Goal: Information Seeking & Learning: Stay updated

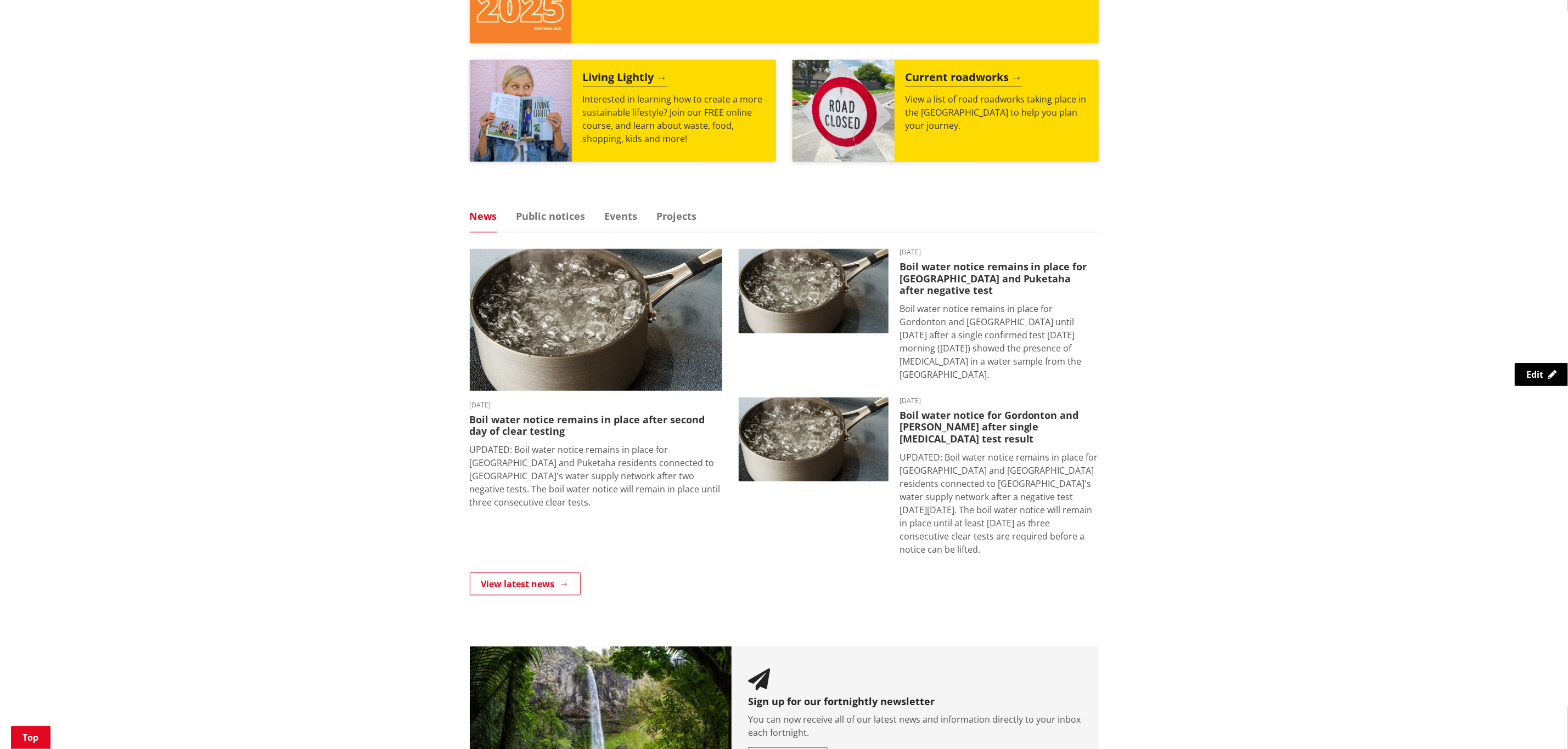
scroll to position [576, 0]
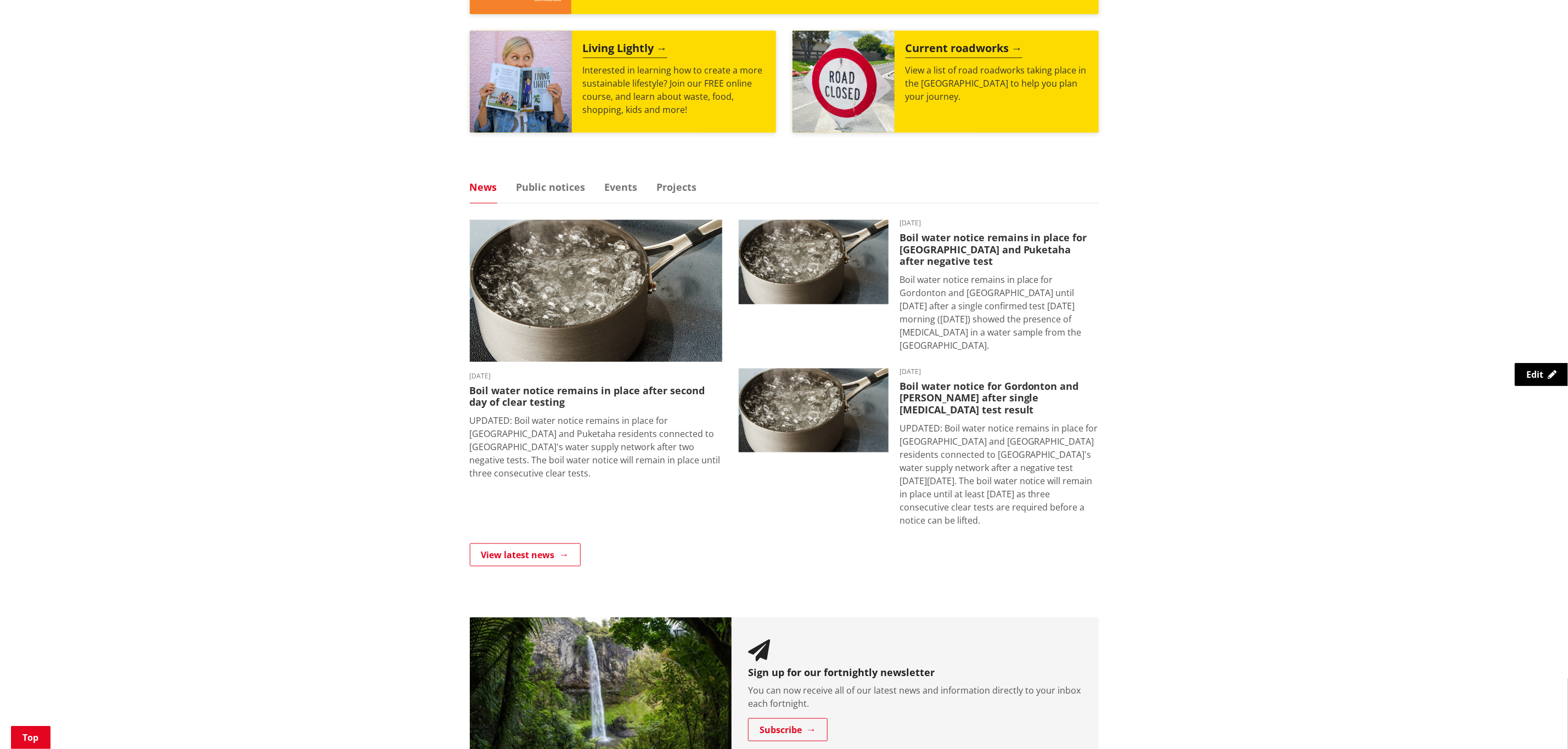
drag, startPoint x: 851, startPoint y: 408, endPoint x: 1338, endPoint y: 367, distance: 488.7
click at [1296, 354] on div "Kia ora, how can we help? Search Search Rubbish and recycling Libraries Distric…" at bounding box center [784, 165] width 1568 height 1199
click at [535, 544] on link "View latest news" at bounding box center [524, 556] width 111 height 23
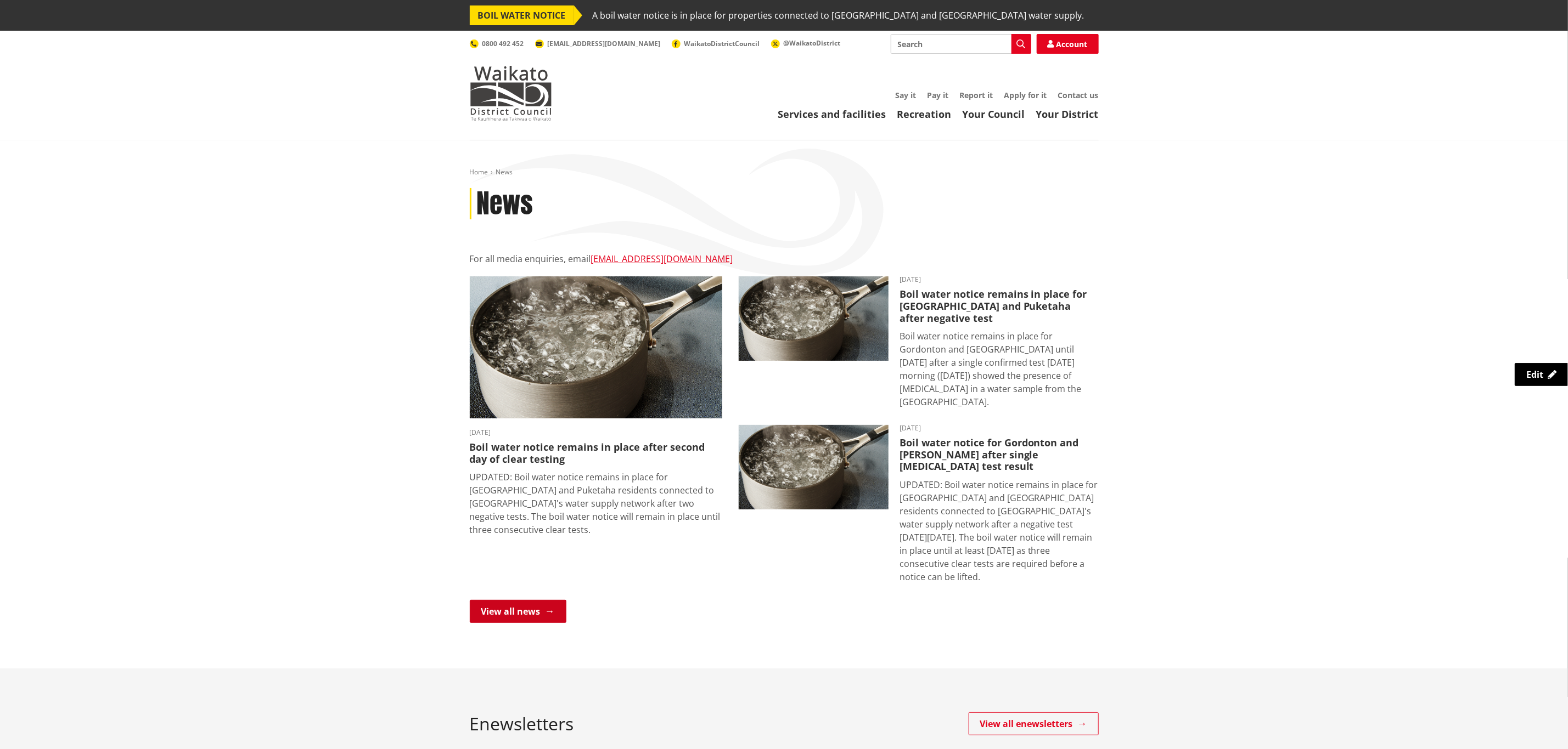
drag, startPoint x: 539, startPoint y: 581, endPoint x: 564, endPoint y: 586, distance: 25.5
click at [541, 600] on link "View all news" at bounding box center [517, 611] width 96 height 23
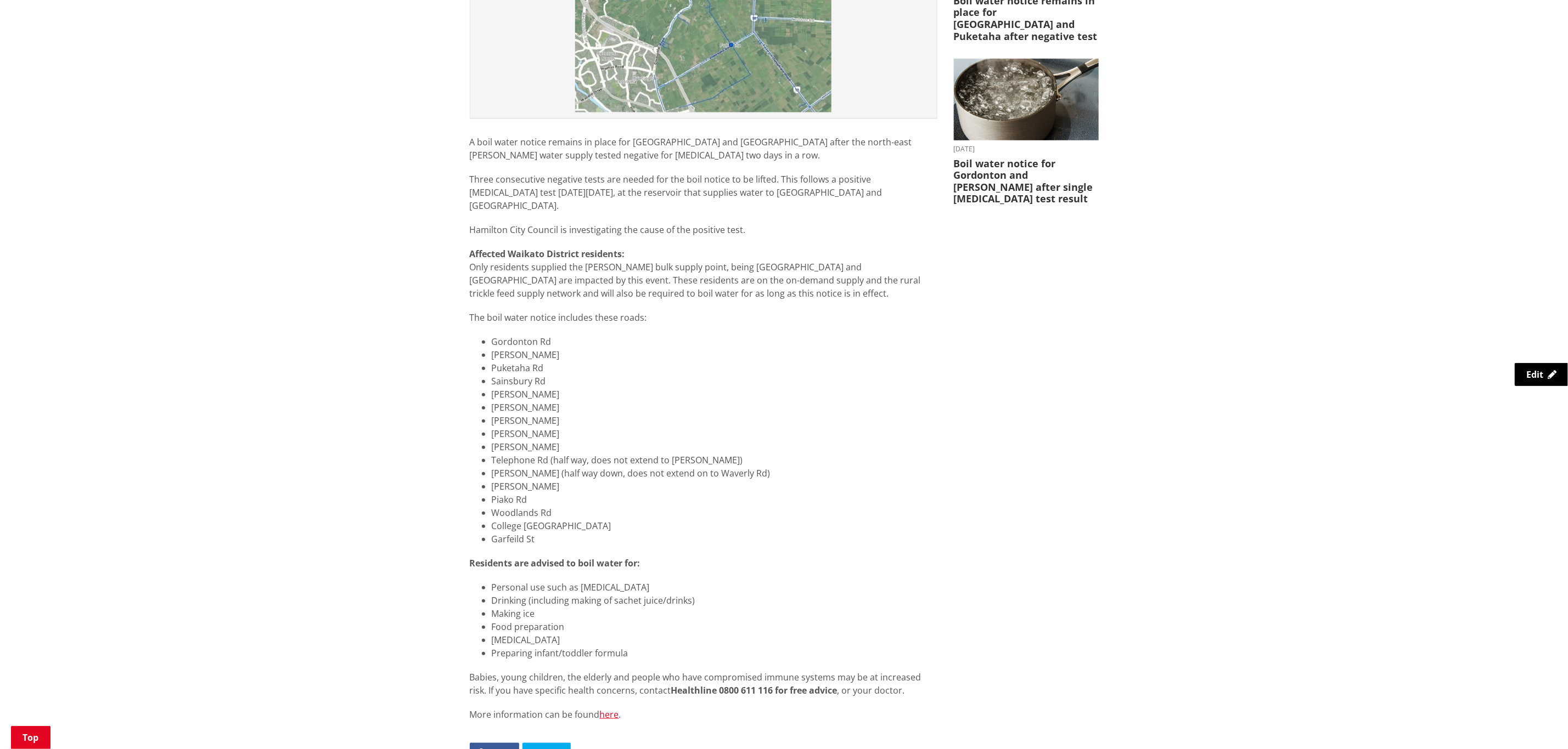
scroll to position [494, 0]
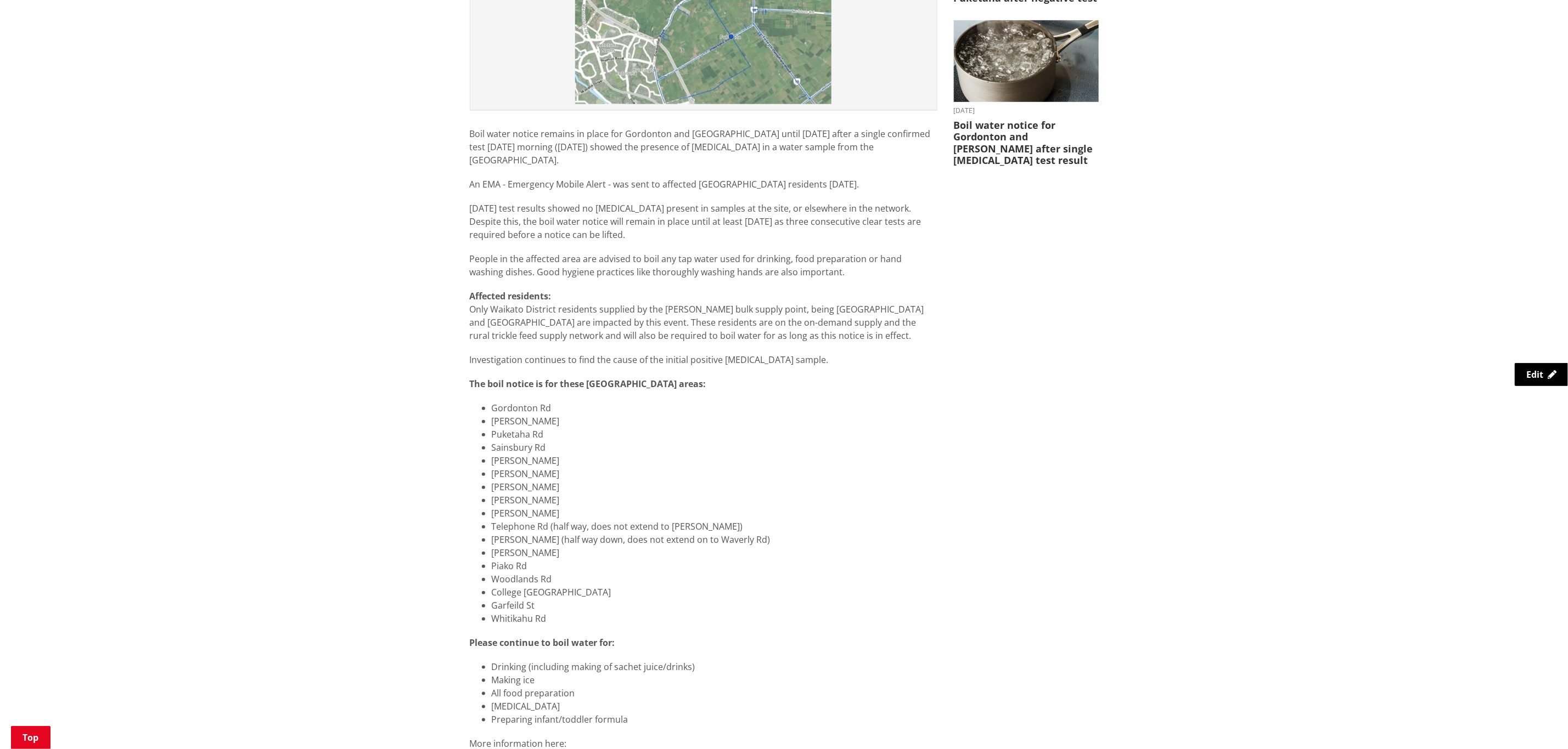
scroll to position [247, 0]
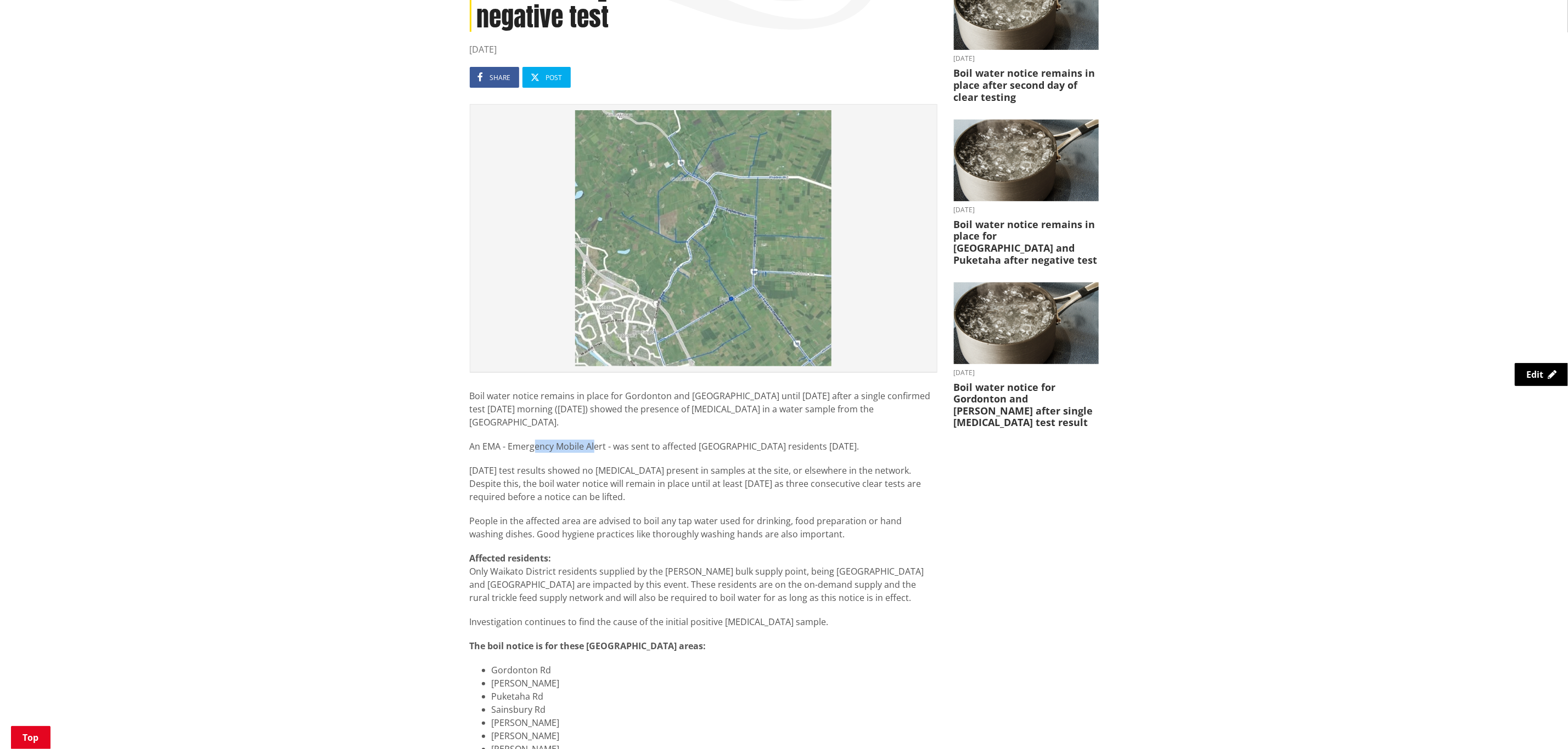
drag, startPoint x: 535, startPoint y: 422, endPoint x: 619, endPoint y: 418, distance: 84.1
click at [600, 440] on p "An EMA - Emergency Mobile Alert - was sent to affected [GEOGRAPHIC_DATA] reside…" at bounding box center [703, 446] width 468 height 13
drag, startPoint x: 631, startPoint y: 415, endPoint x: 743, endPoint y: 418, distance: 112.0
click at [743, 440] on p "An EMA - Emergency Mobile Alert - was sent to affected [GEOGRAPHIC_DATA] reside…" at bounding box center [703, 446] width 468 height 13
drag, startPoint x: 621, startPoint y: 422, endPoint x: 833, endPoint y: 418, distance: 212.0
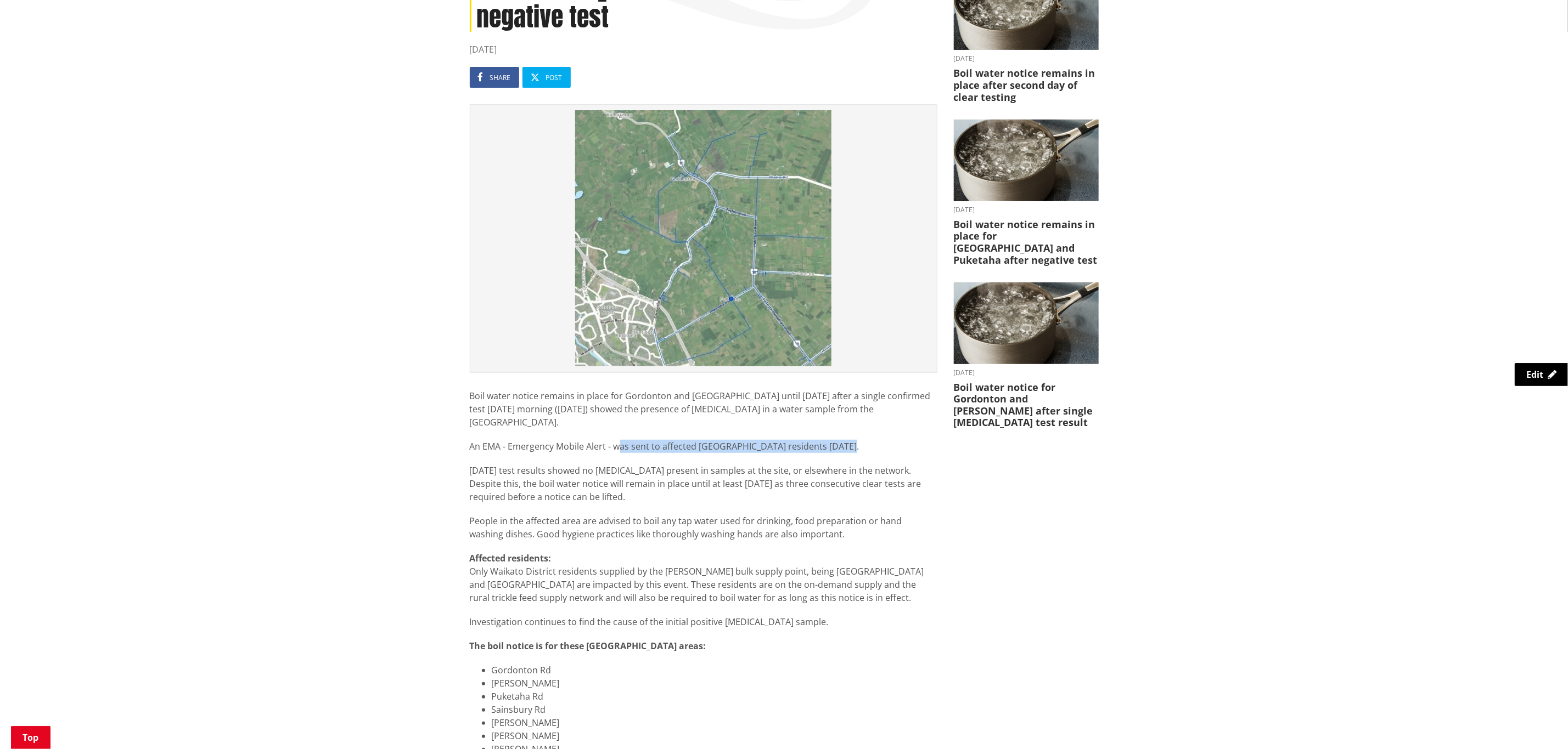
click at [833, 440] on p "An EMA - Emergency Mobile Alert - was sent to affected [GEOGRAPHIC_DATA] reside…" at bounding box center [703, 446] width 468 height 13
click at [835, 440] on p "An EMA - Emergency Mobile Alert - was sent to affected Waikato District residen…" at bounding box center [703, 446] width 468 height 13
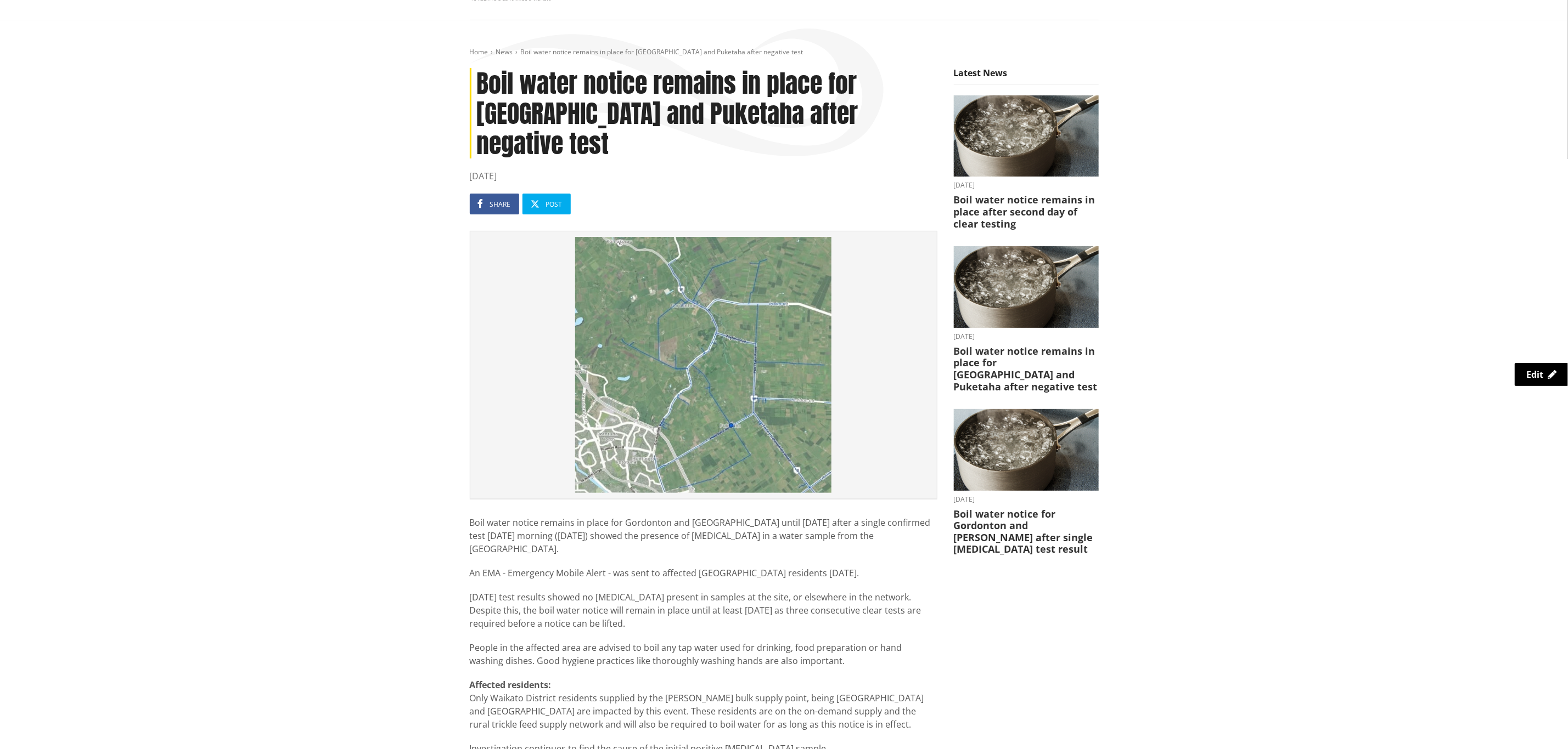
scroll to position [0, 0]
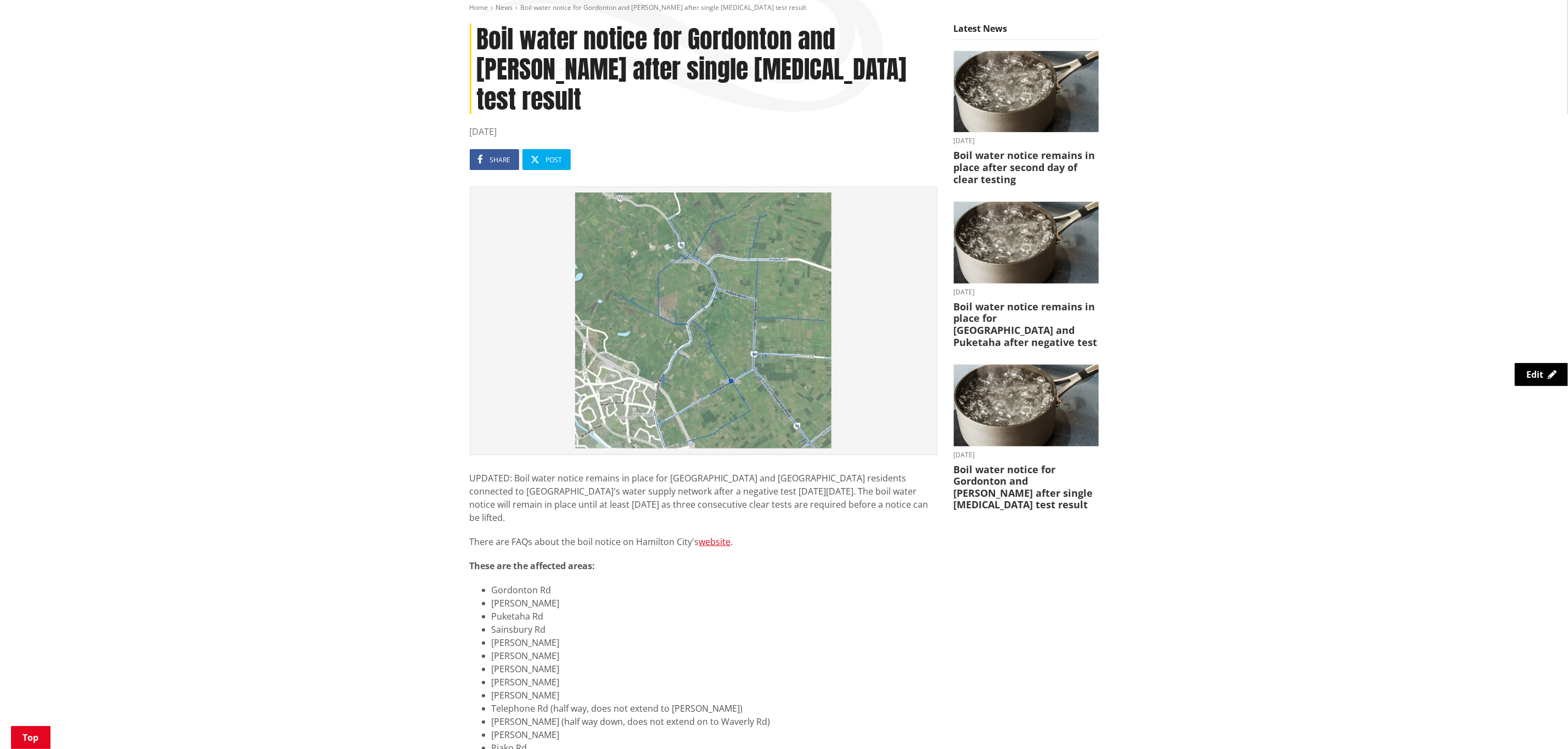
scroll to position [247, 0]
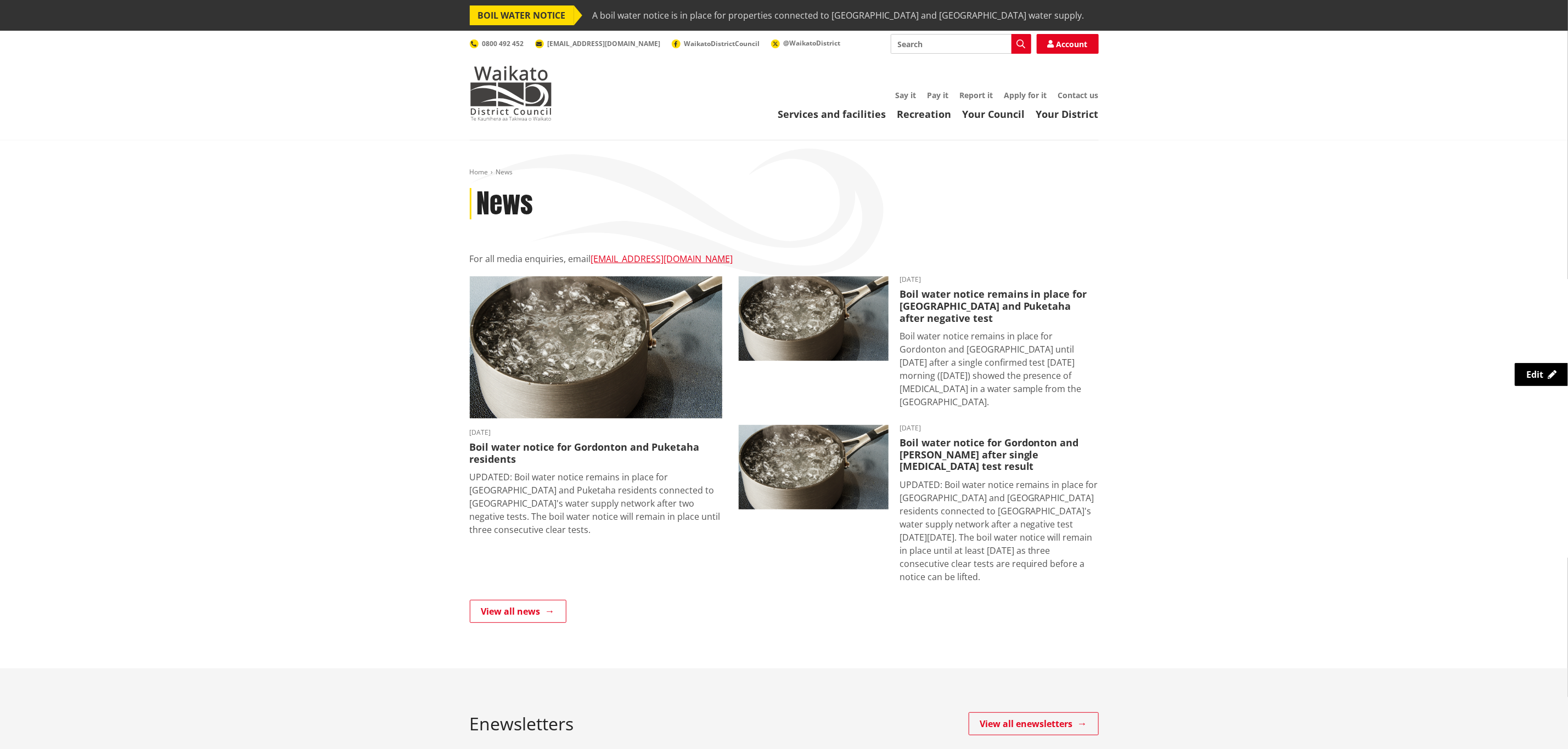
click at [759, 21] on span "A boil water notice is in place for properties connected to [GEOGRAPHIC_DATA] a…" at bounding box center [838, 15] width 492 height 20
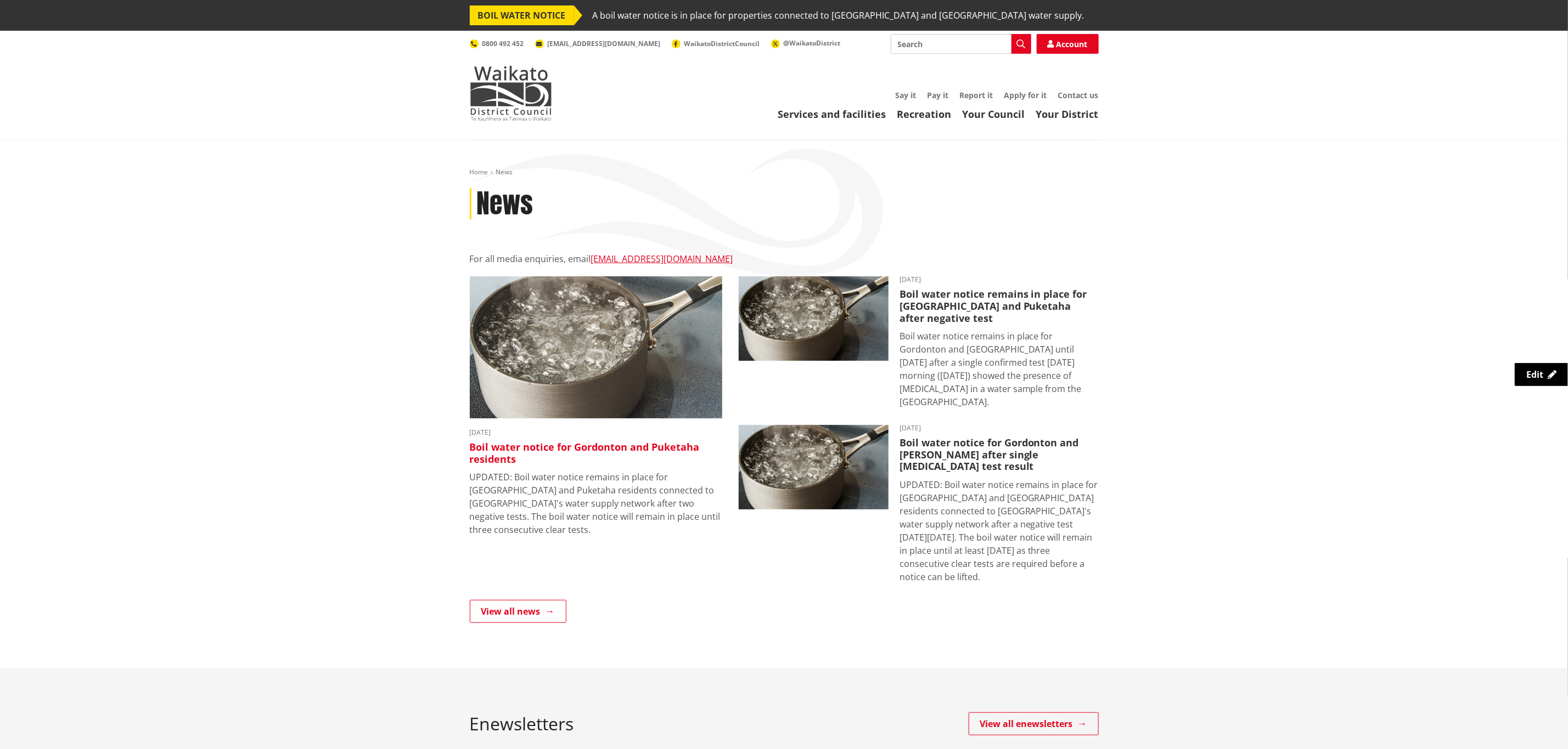
click at [670, 315] on img at bounding box center [596, 347] width 253 height 142
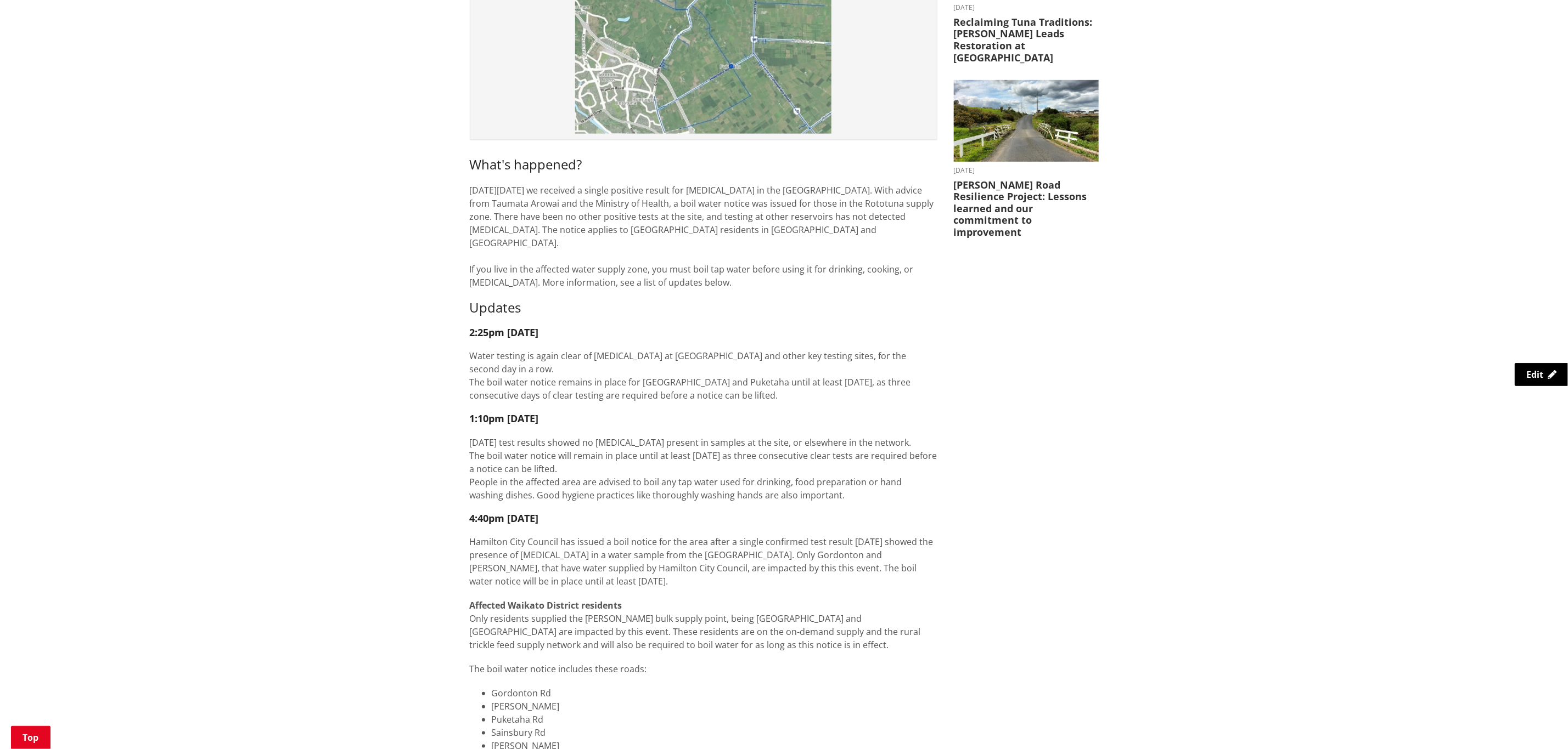
scroll to position [247, 0]
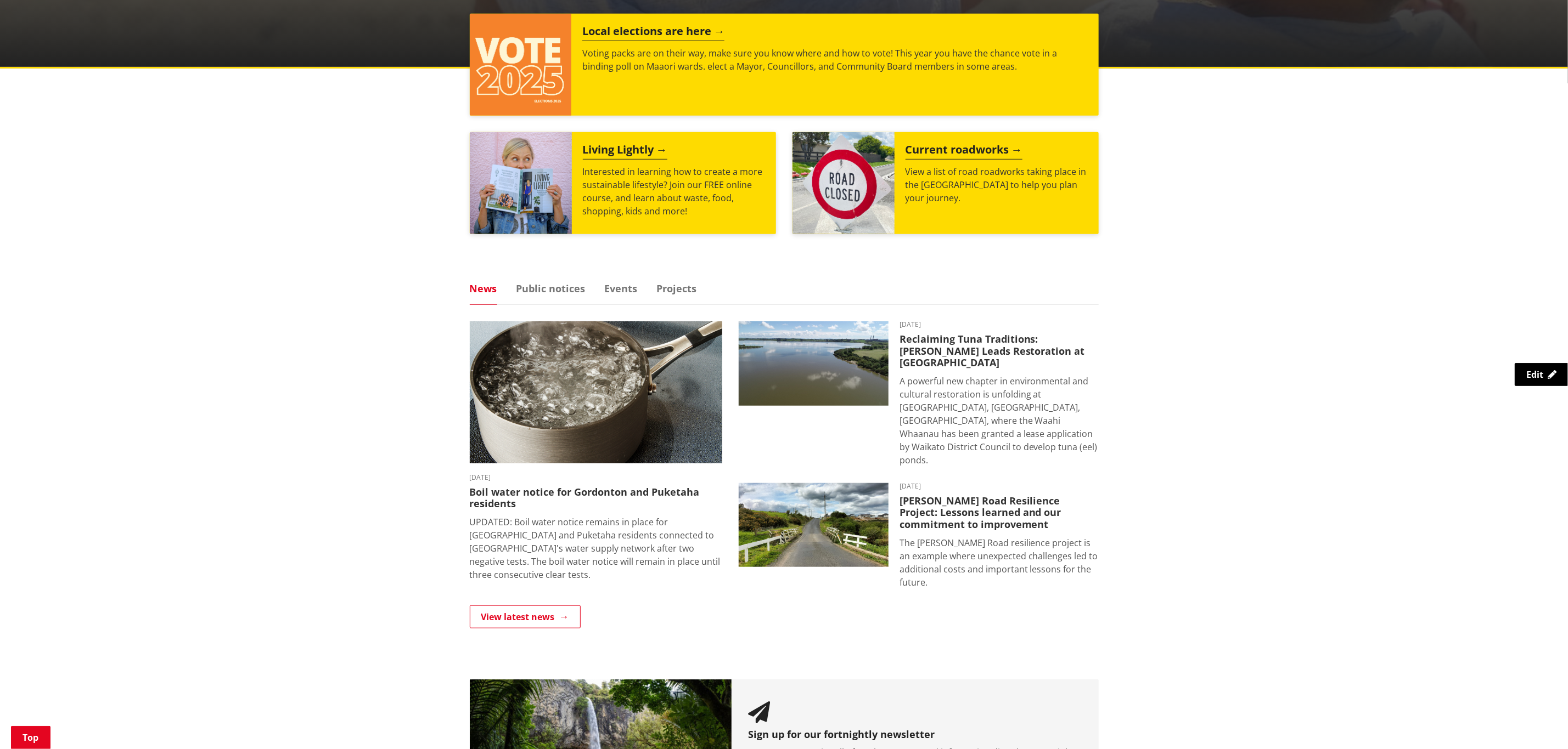
scroll to position [494, 0]
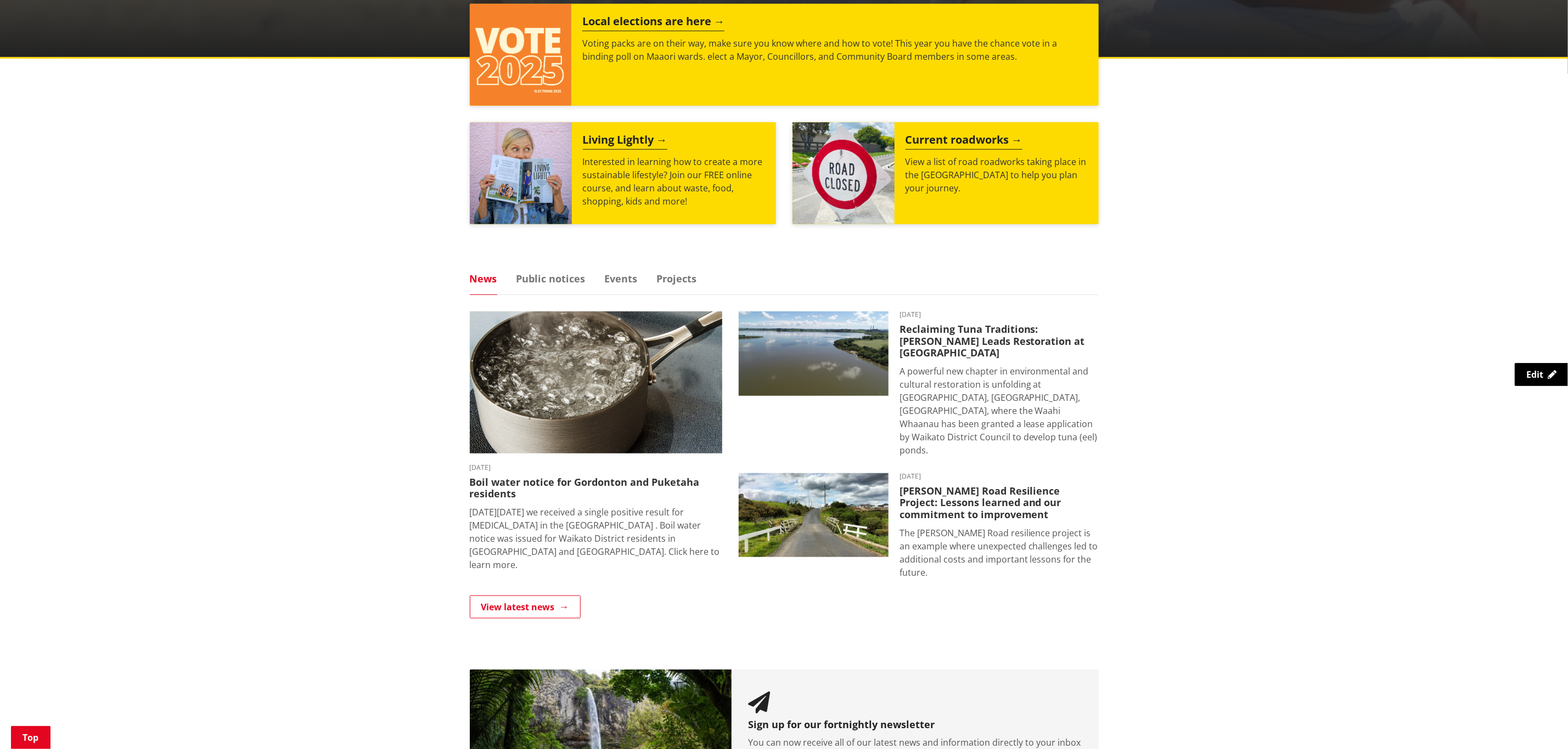
scroll to position [494, 0]
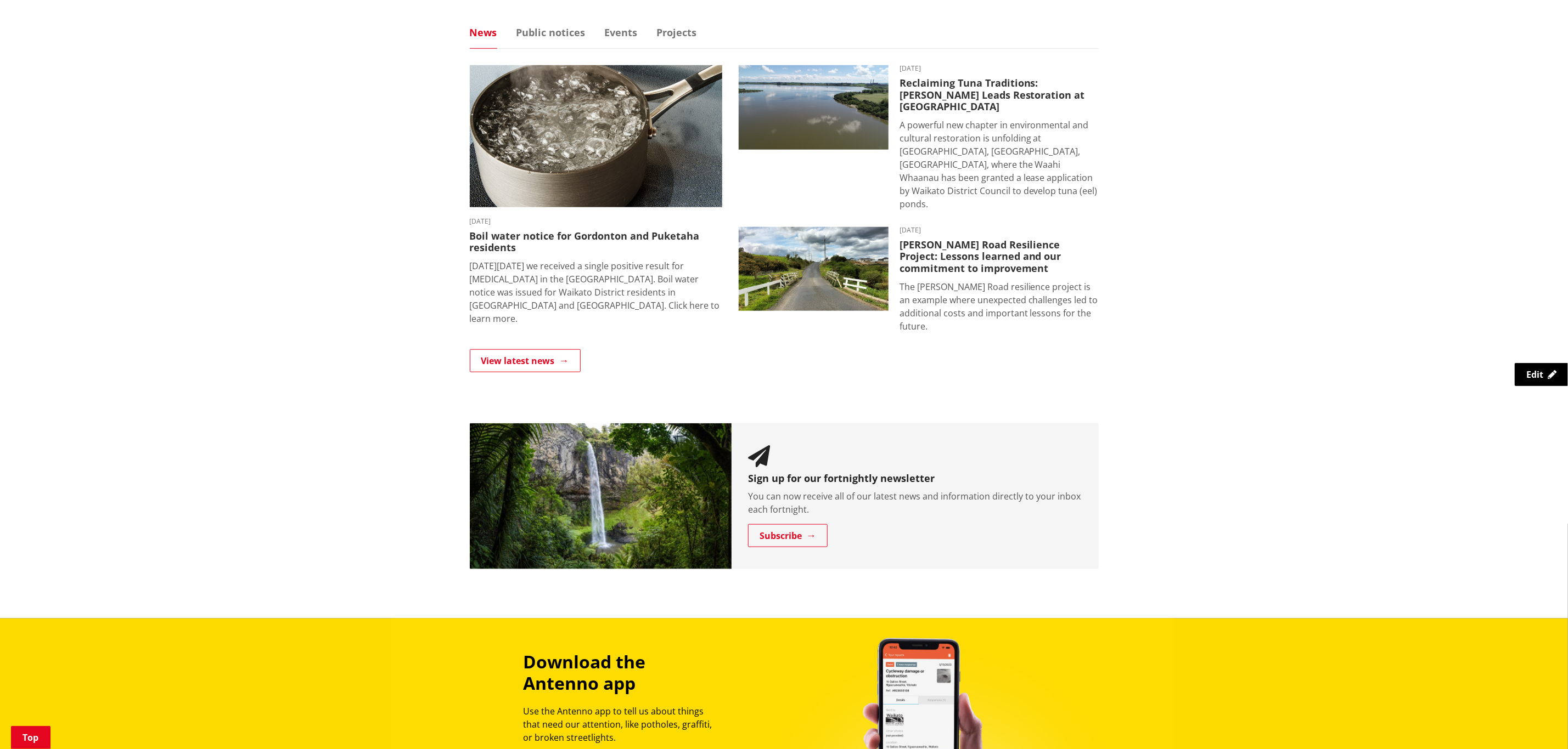
scroll to position [576, 0]
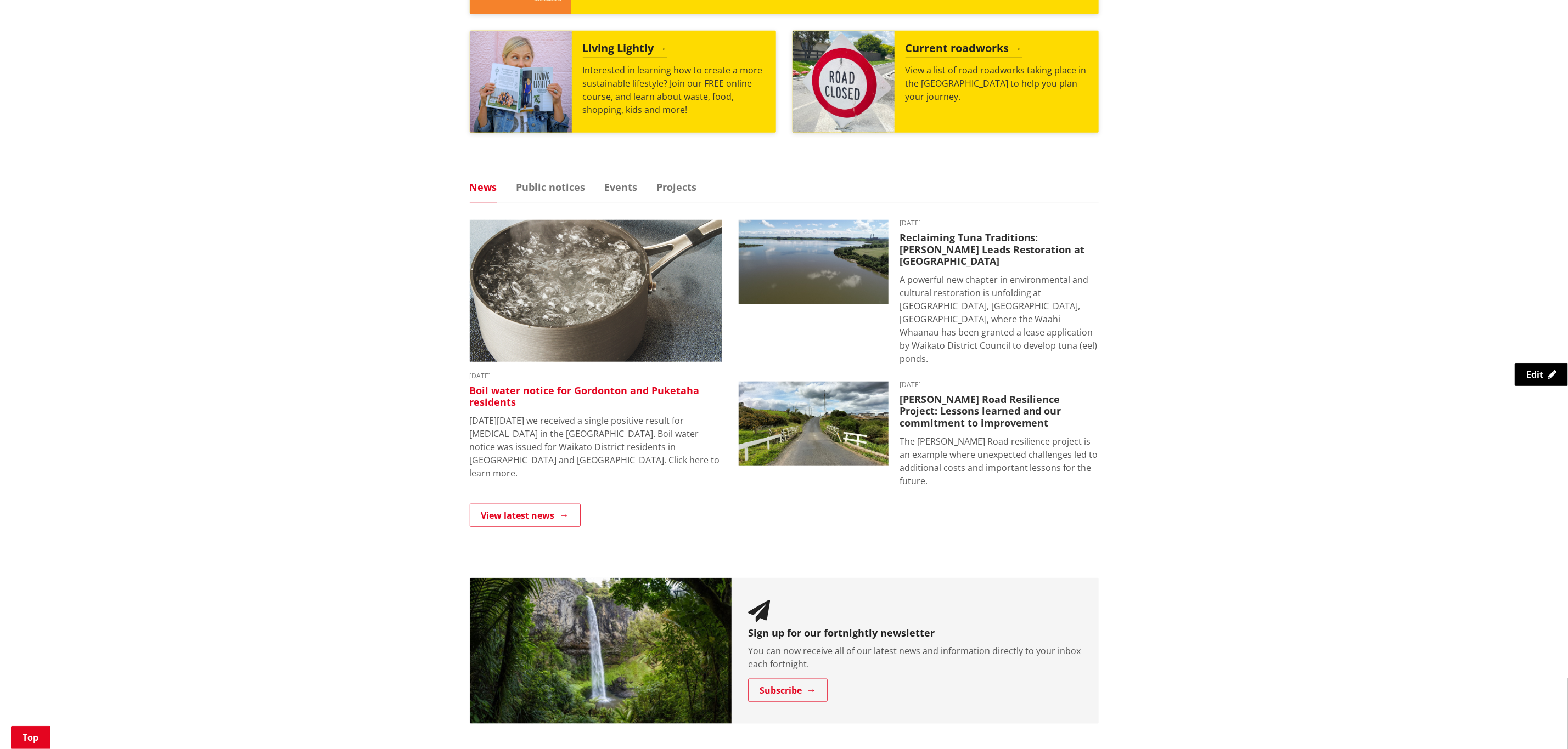
click at [624, 302] on img at bounding box center [596, 291] width 253 height 142
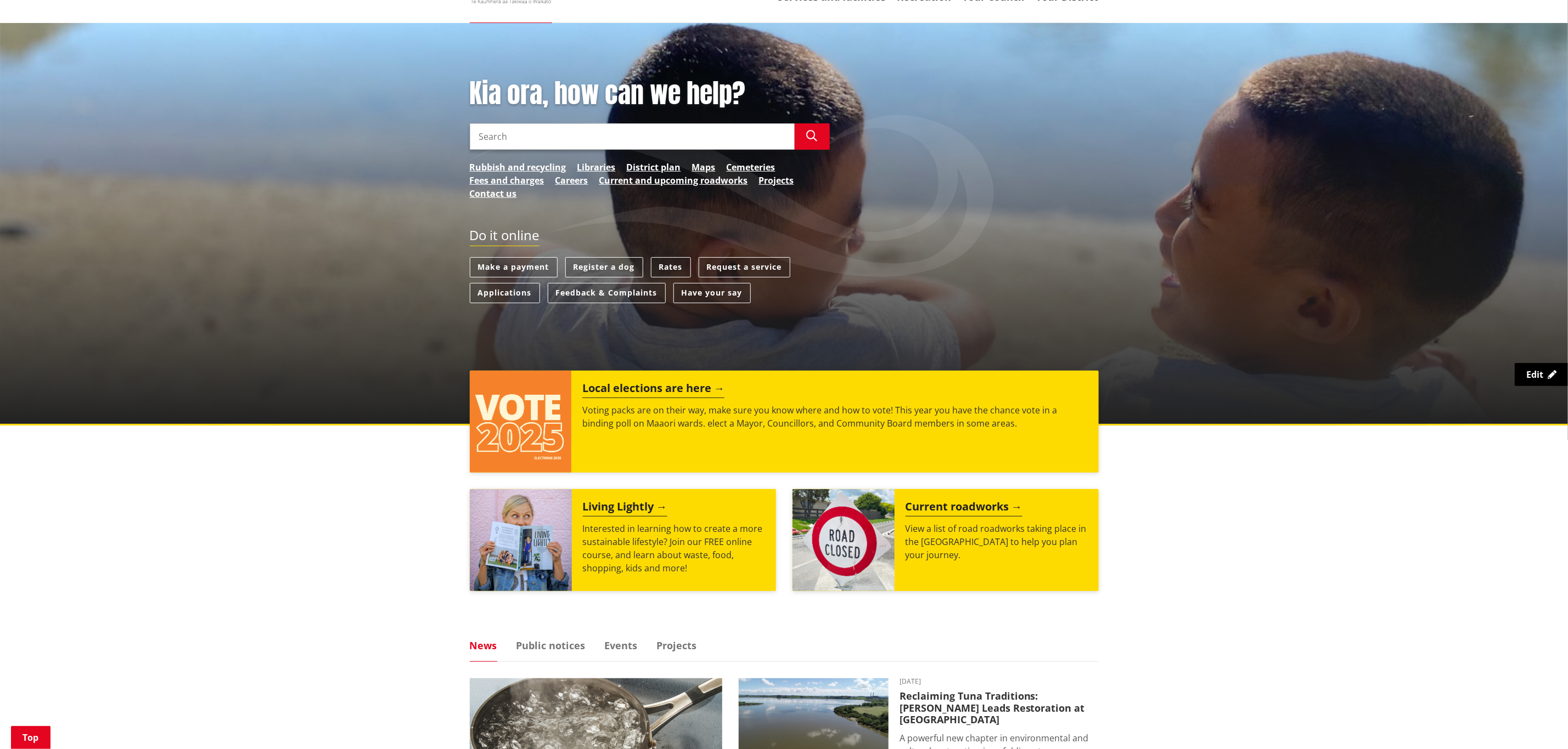
scroll to position [329, 0]
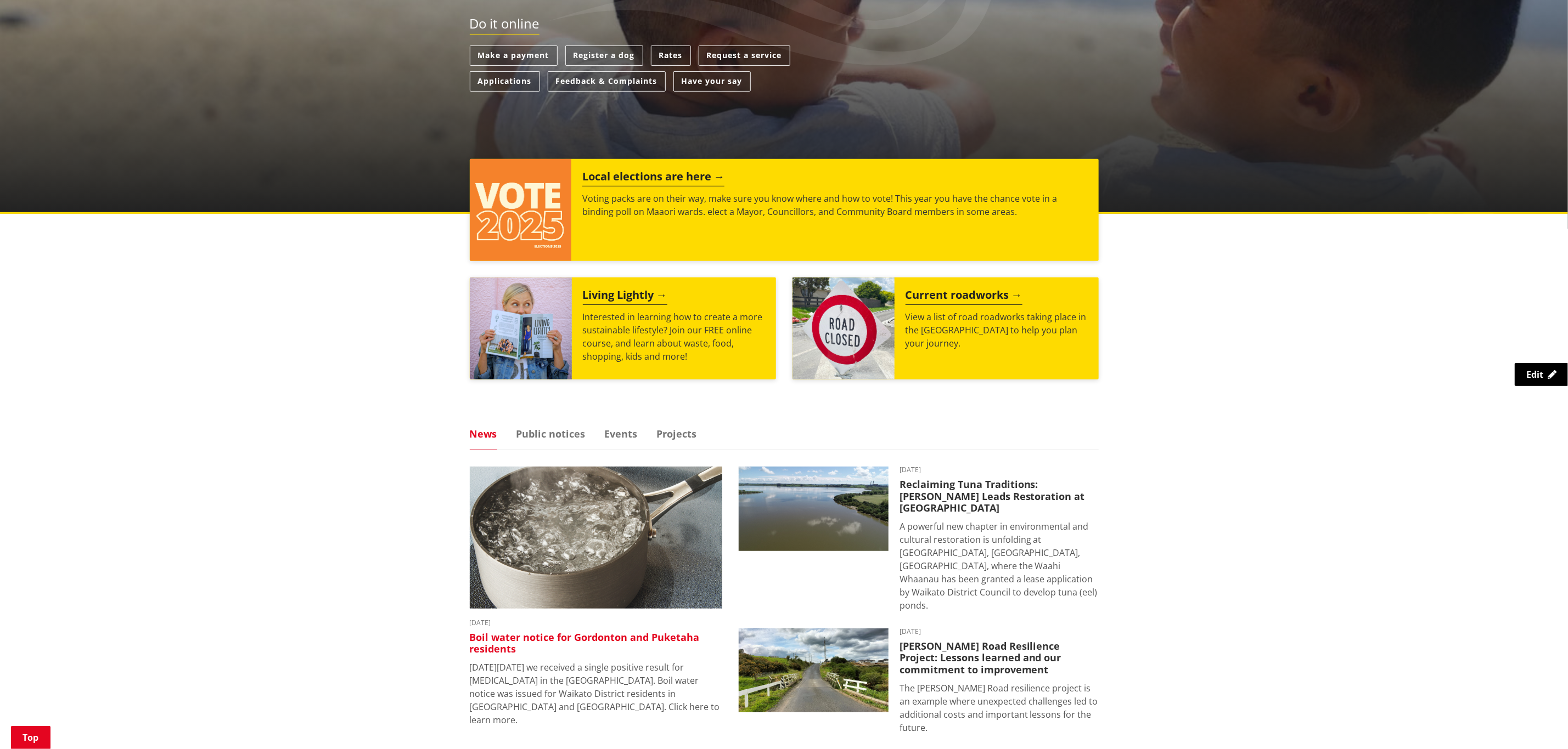
click at [569, 504] on img at bounding box center [596, 538] width 253 height 142
